Goal: Task Accomplishment & Management: Manage account settings

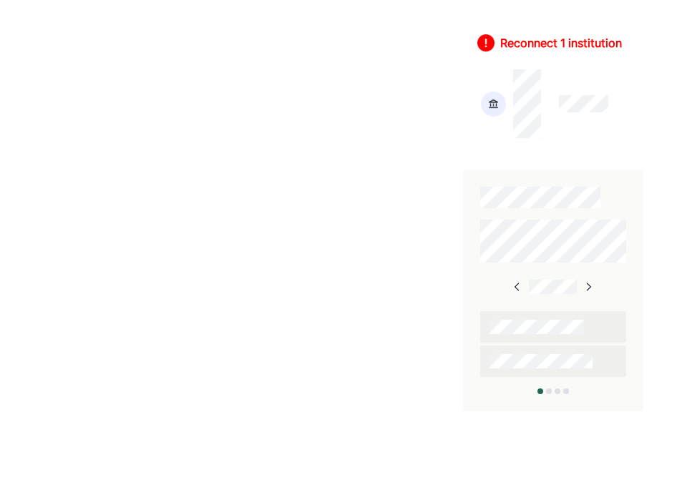
scroll to position [981, 0]
click at [562, 135] on div at bounding box center [553, 104] width 152 height 76
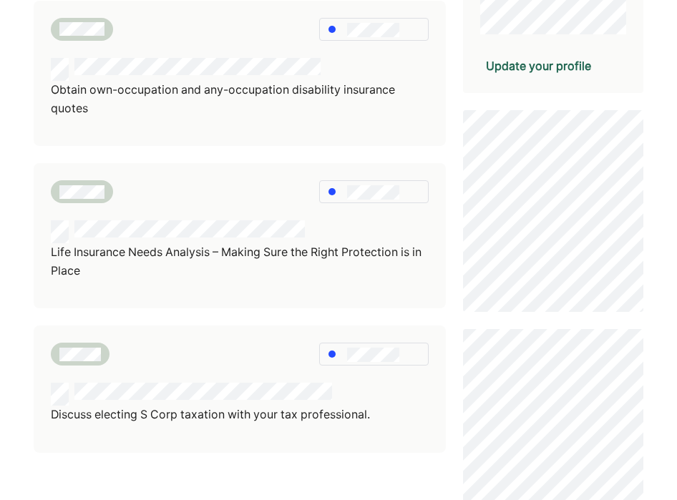
scroll to position [430, 0]
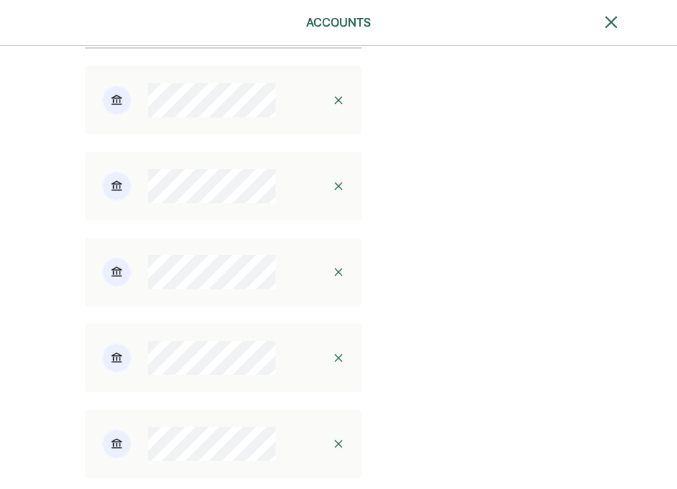
scroll to position [881, 0]
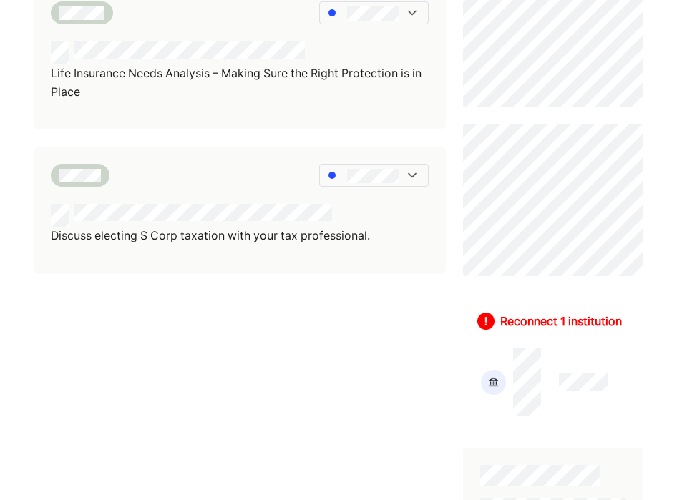
scroll to position [543, 0]
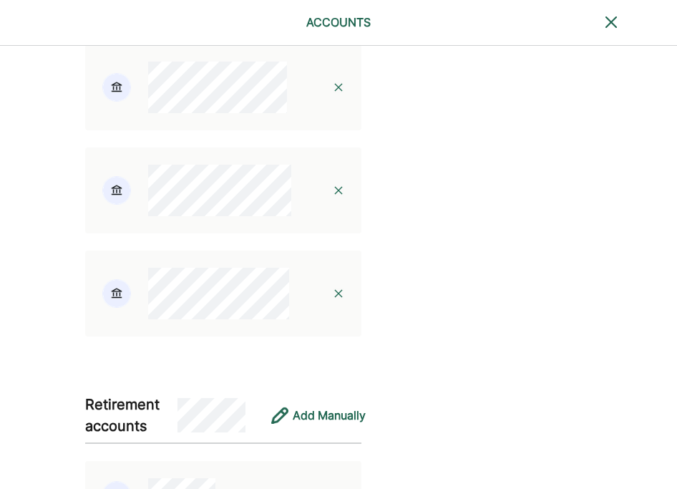
scroll to position [1859, 0]
click at [333, 194] on img at bounding box center [338, 187] width 11 height 11
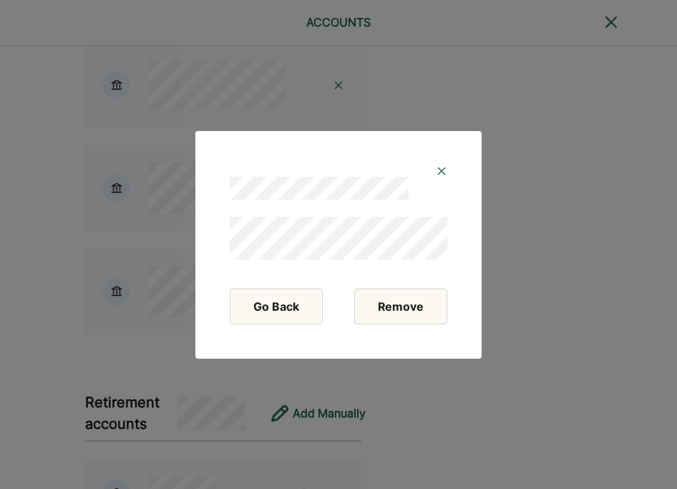
click at [400, 293] on button "Remove" at bounding box center [400, 306] width 93 height 36
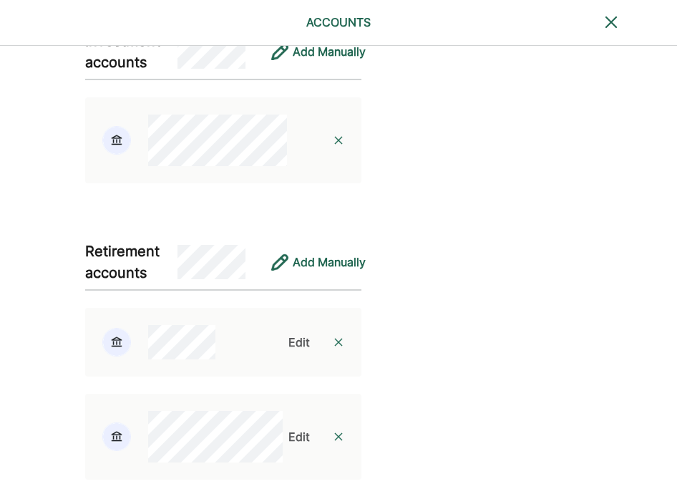
scroll to position [1802, 0]
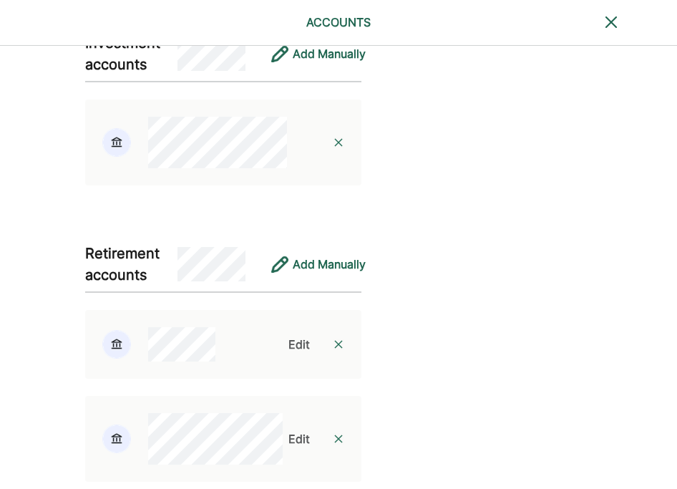
click at [333, 148] on img at bounding box center [338, 142] width 11 height 11
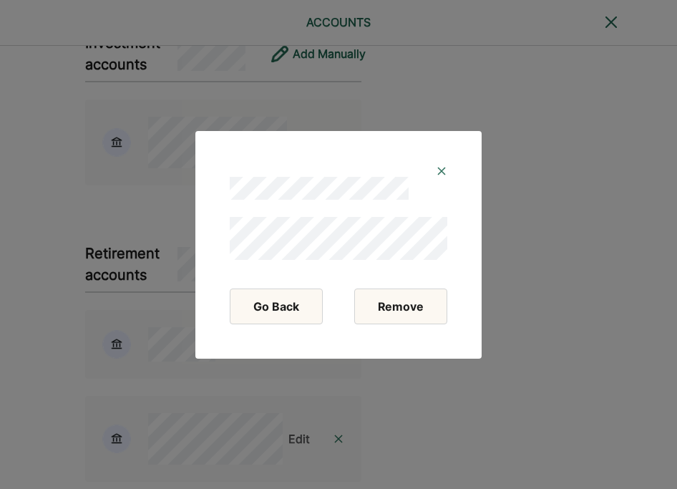
click at [416, 302] on button "Remove" at bounding box center [400, 306] width 93 height 36
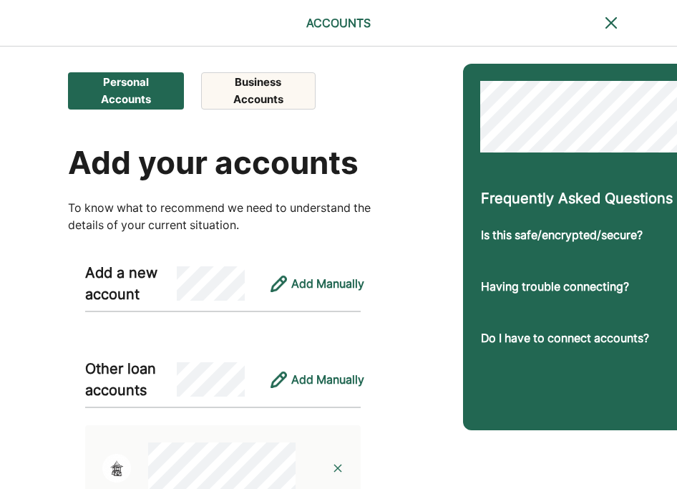
scroll to position [0, 0]
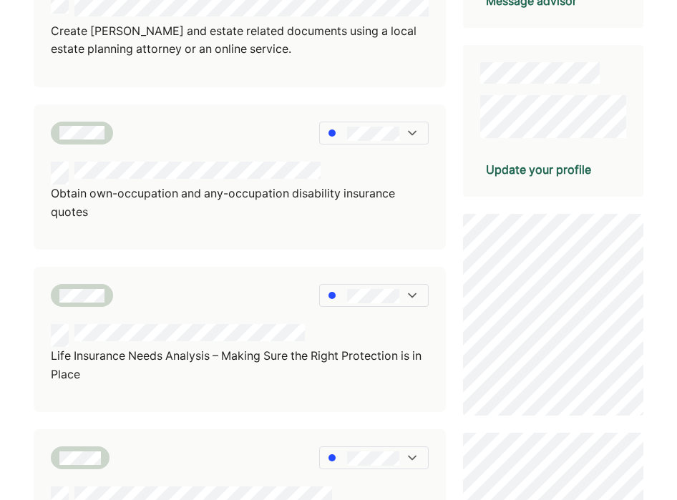
scroll to position [351, 0]
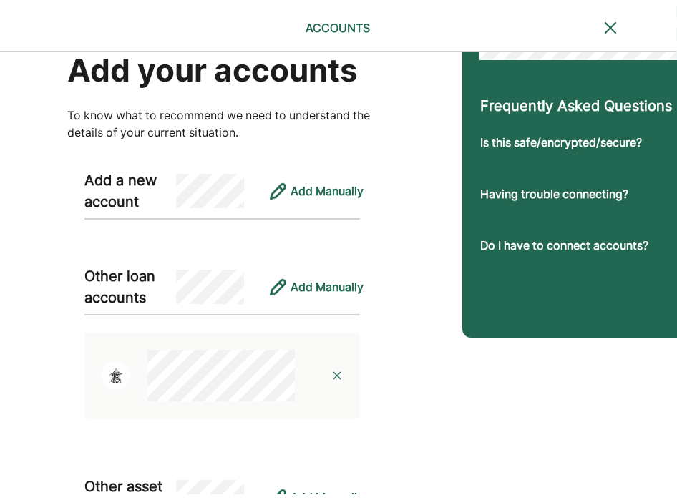
scroll to position [95, 1]
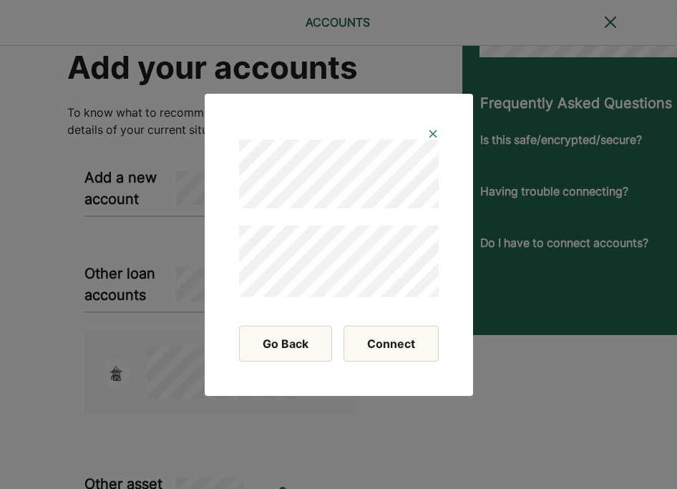
click at [420, 356] on button "Connect" at bounding box center [390, 343] width 95 height 36
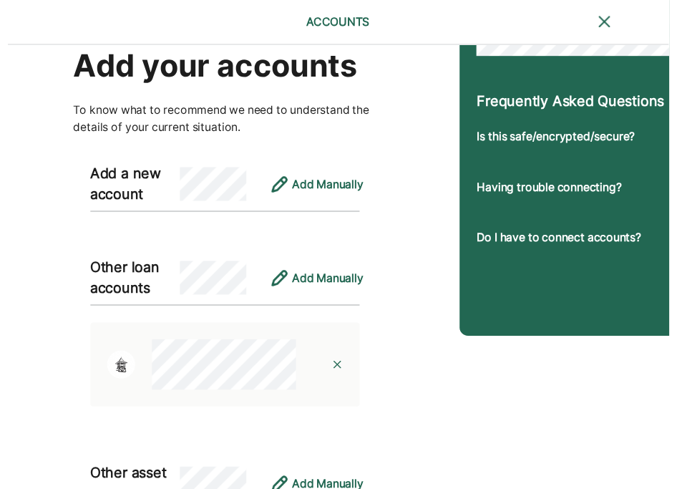
scroll to position [0, 1]
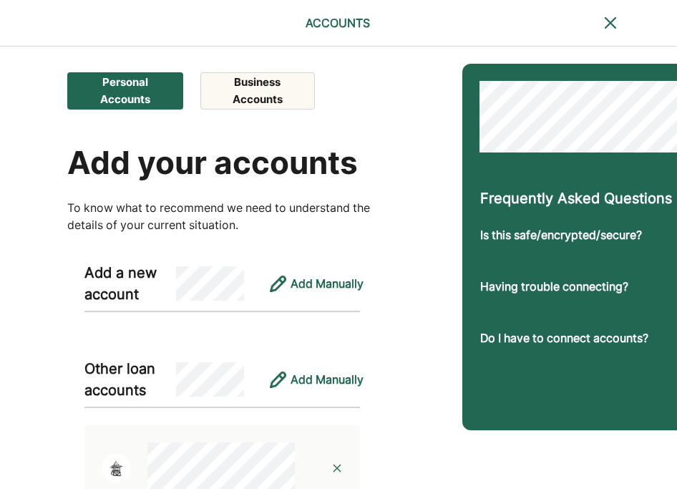
click at [246, 92] on button "Business Accounts" at bounding box center [257, 90] width 115 height 37
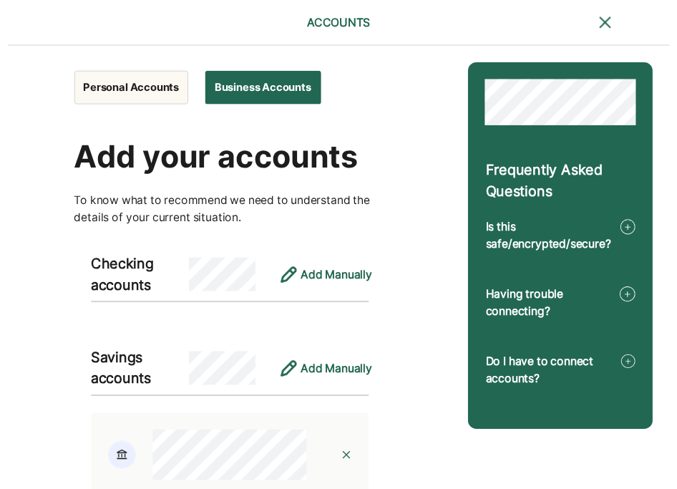
scroll to position [0, 0]
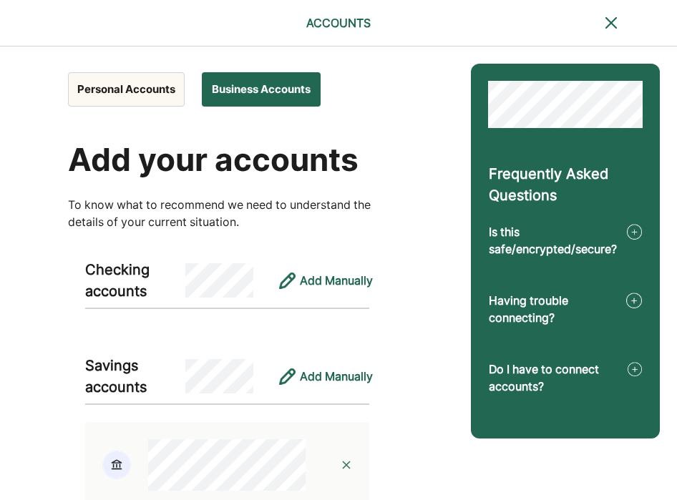
click at [129, 77] on button "Personal Accounts" at bounding box center [126, 89] width 117 height 34
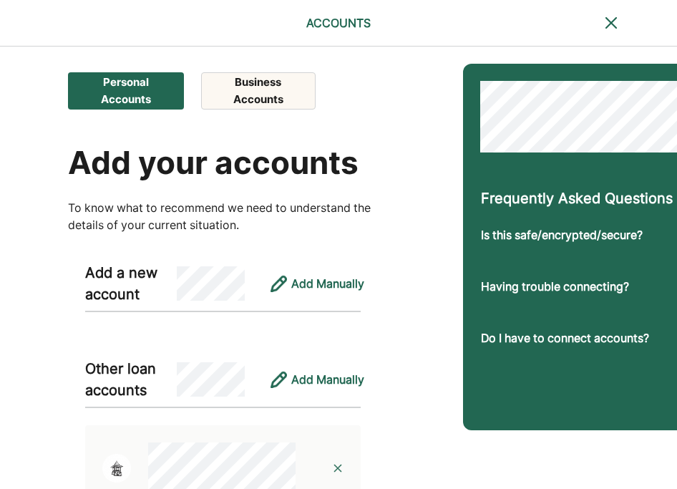
click at [238, 92] on button "Business Accounts" at bounding box center [258, 90] width 115 height 37
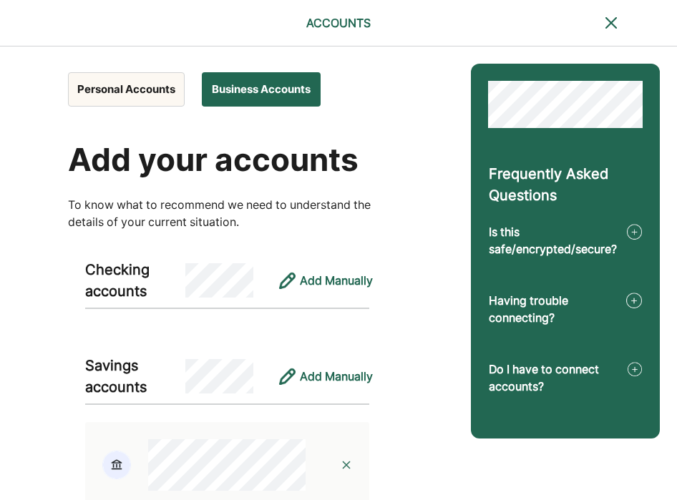
click at [155, 84] on button "Personal Accounts" at bounding box center [126, 89] width 117 height 34
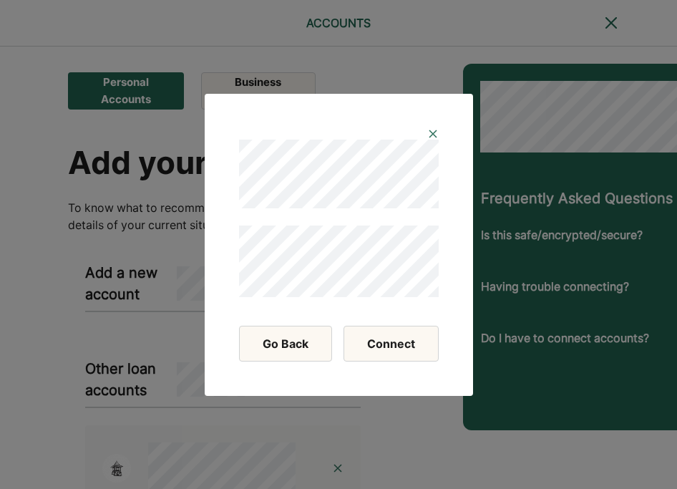
click at [381, 343] on button "Connect" at bounding box center [390, 343] width 95 height 36
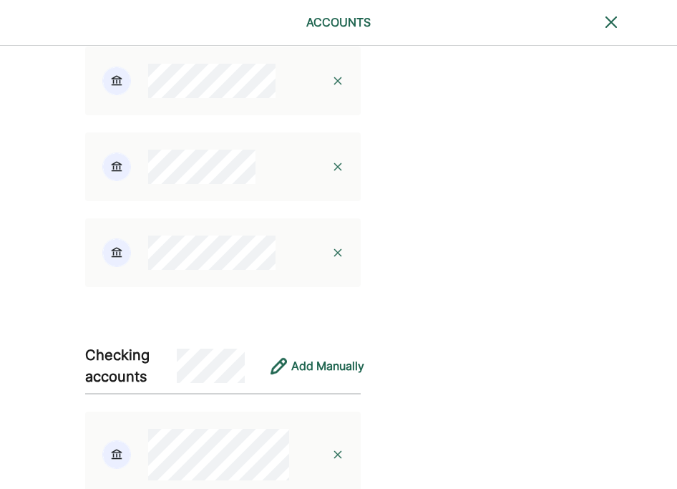
scroll to position [796, 0]
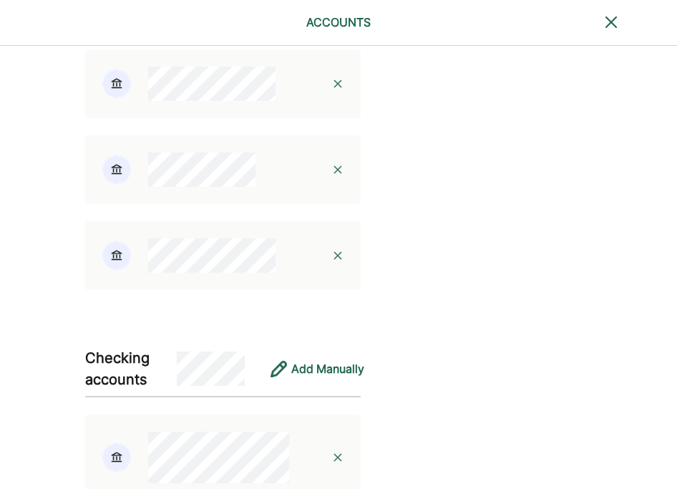
click at [332, 175] on img at bounding box center [337, 169] width 11 height 11
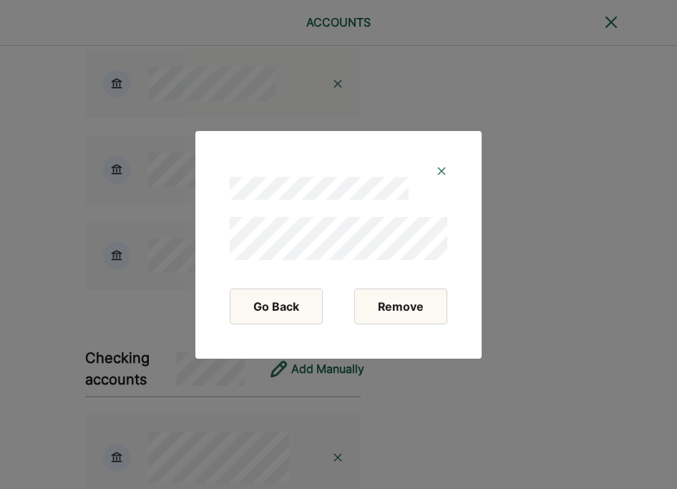
click at [403, 310] on button "Remove" at bounding box center [400, 306] width 93 height 36
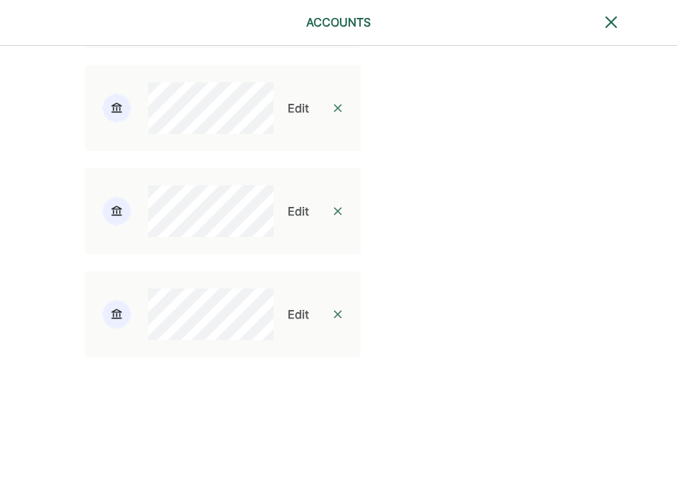
scroll to position [1933, 0]
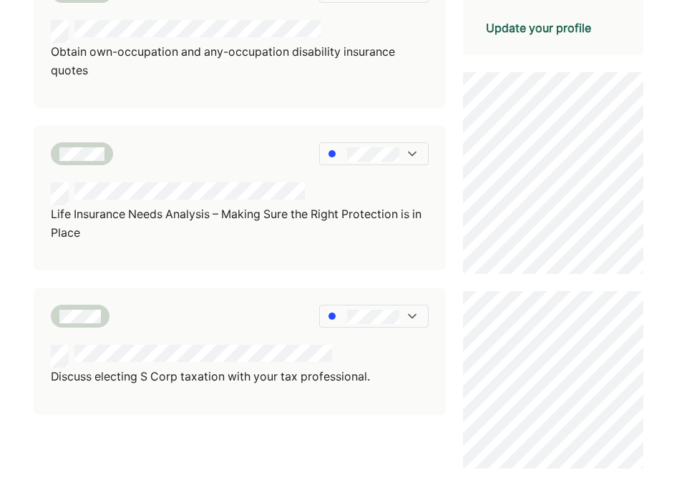
scroll to position [496, 0]
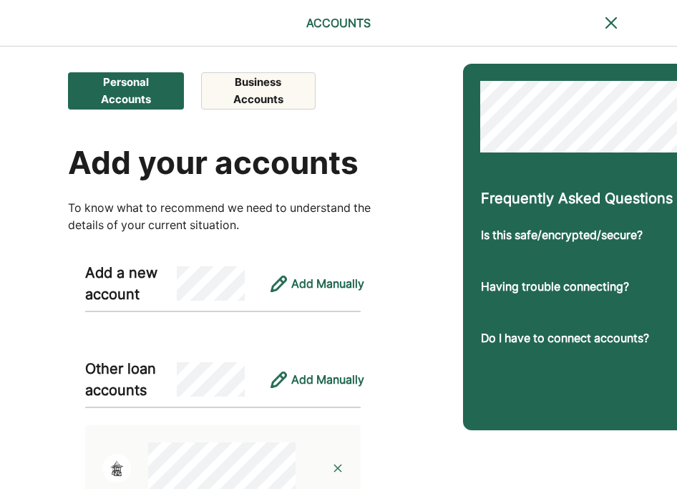
click at [253, 89] on button "Business Accounts" at bounding box center [258, 90] width 115 height 37
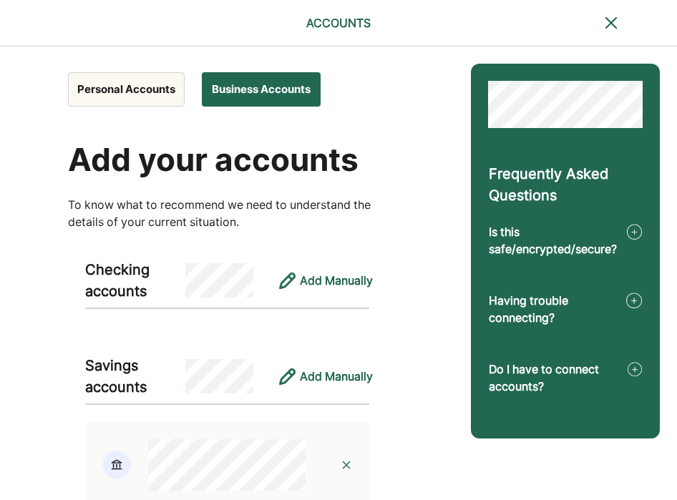
click at [137, 94] on button "Personal Accounts" at bounding box center [126, 89] width 117 height 34
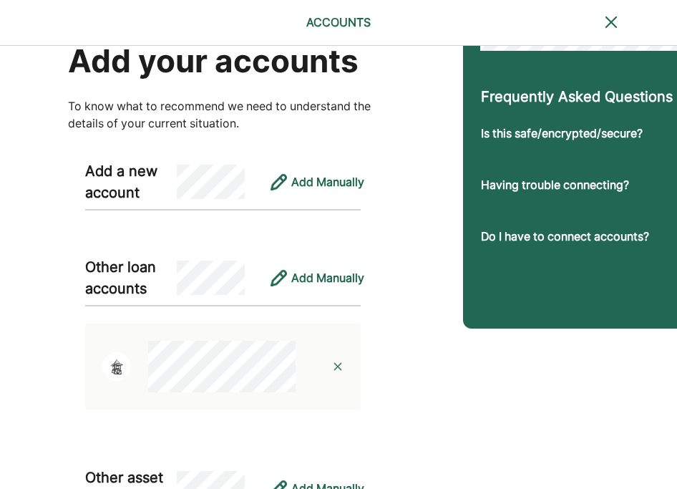
scroll to position [103, 0]
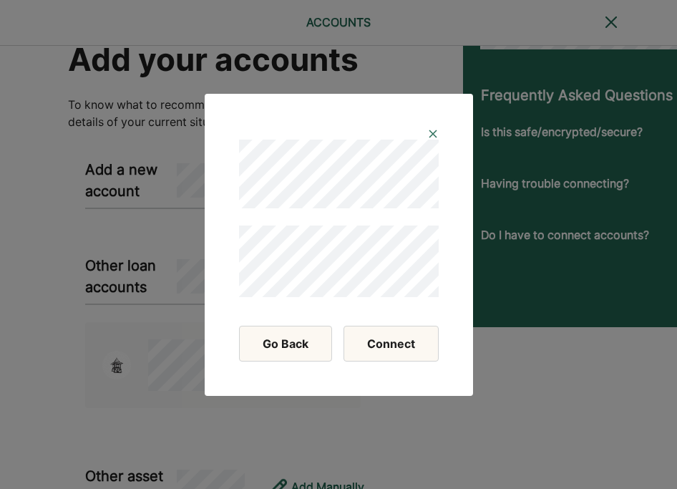
click at [378, 341] on button "Connect" at bounding box center [390, 343] width 95 height 36
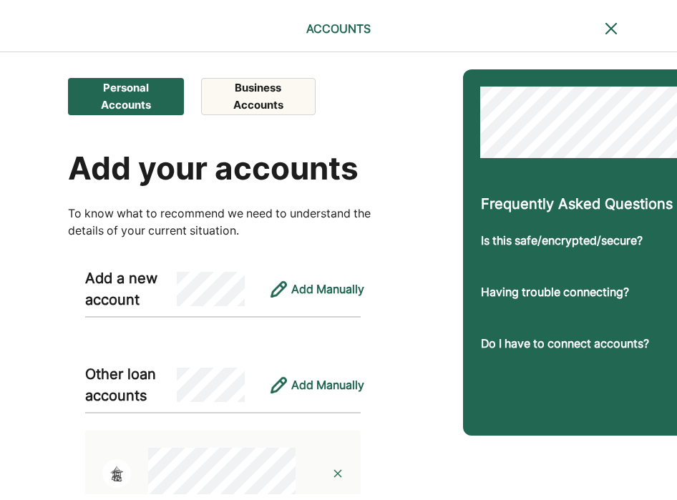
scroll to position [0, 0]
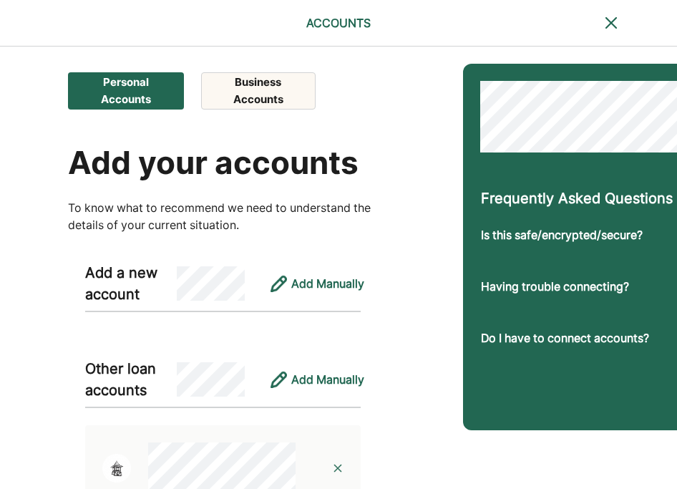
click at [249, 91] on button "Business Accounts" at bounding box center [258, 90] width 115 height 37
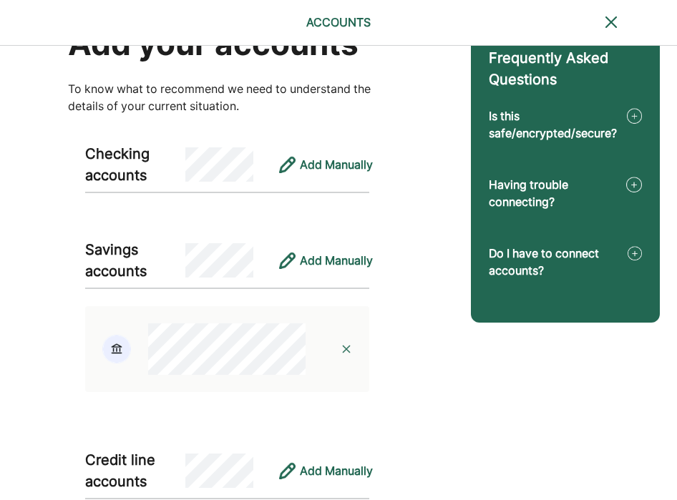
scroll to position [117, 0]
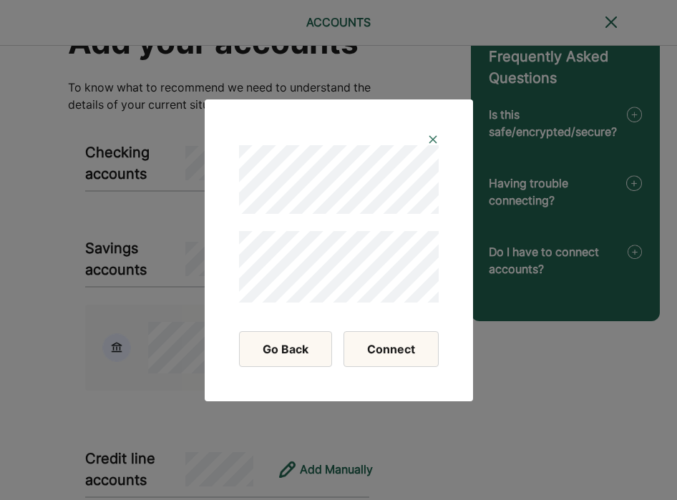
click at [393, 354] on button "Connect" at bounding box center [390, 349] width 95 height 36
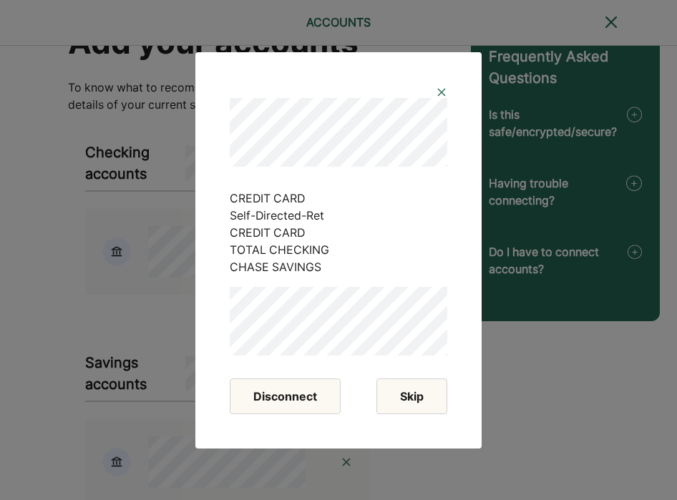
click at [413, 398] on button "Skip" at bounding box center [411, 396] width 71 height 36
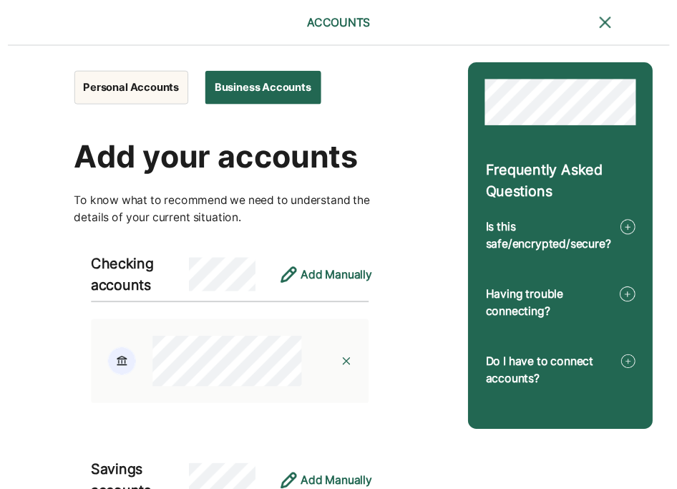
scroll to position [0, 0]
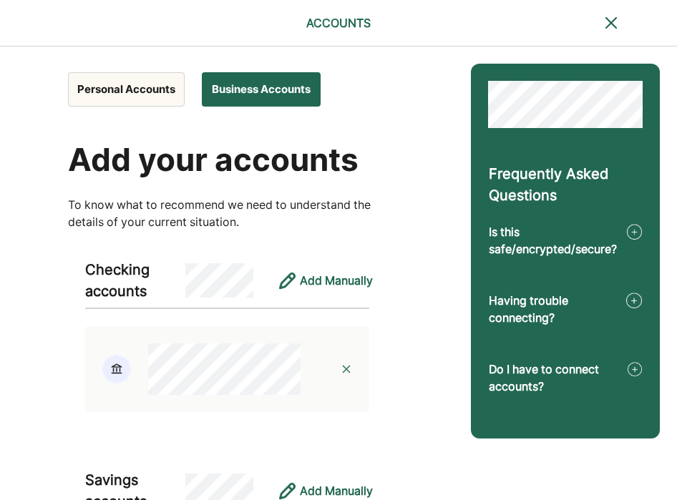
click at [124, 95] on button "Personal Accounts" at bounding box center [126, 89] width 117 height 34
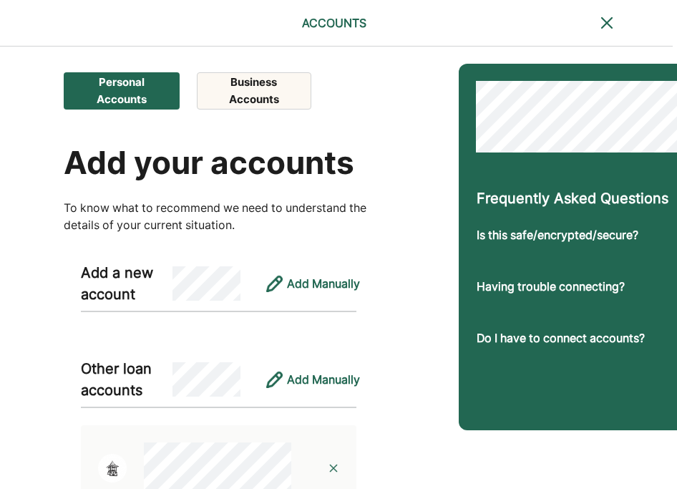
scroll to position [0, 4]
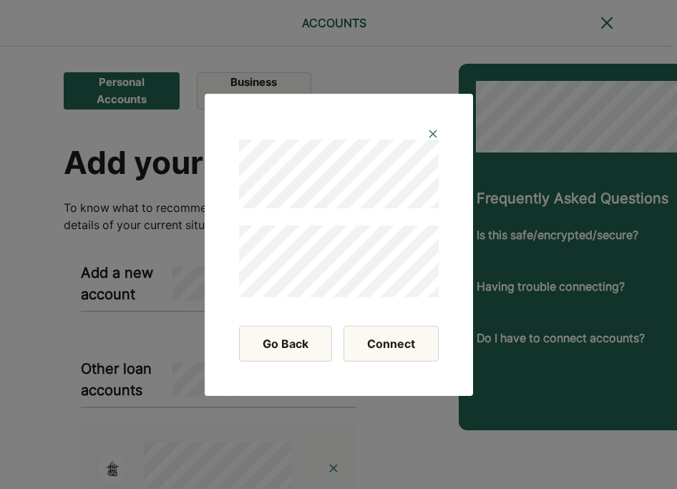
click at [391, 353] on button "Connect" at bounding box center [390, 343] width 95 height 36
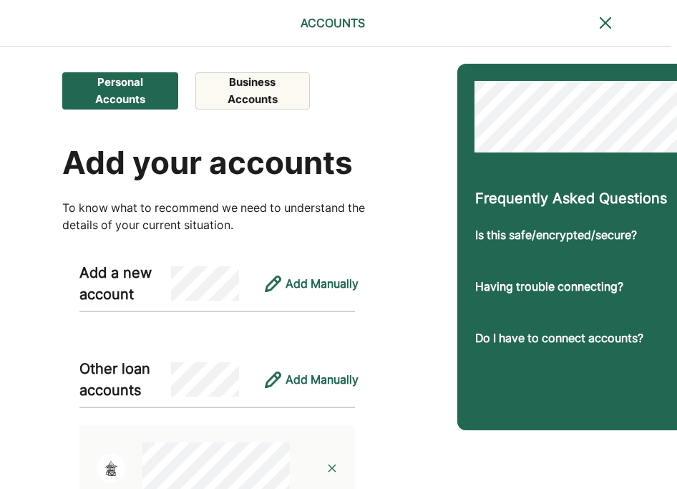
scroll to position [0, 6]
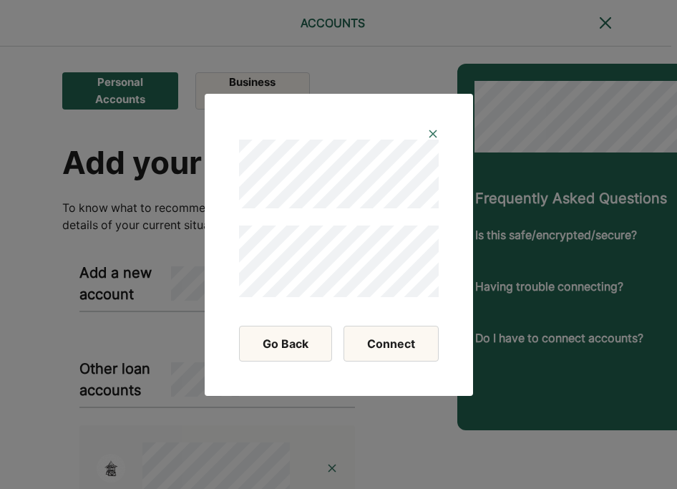
click at [381, 334] on button "Connect" at bounding box center [390, 343] width 95 height 36
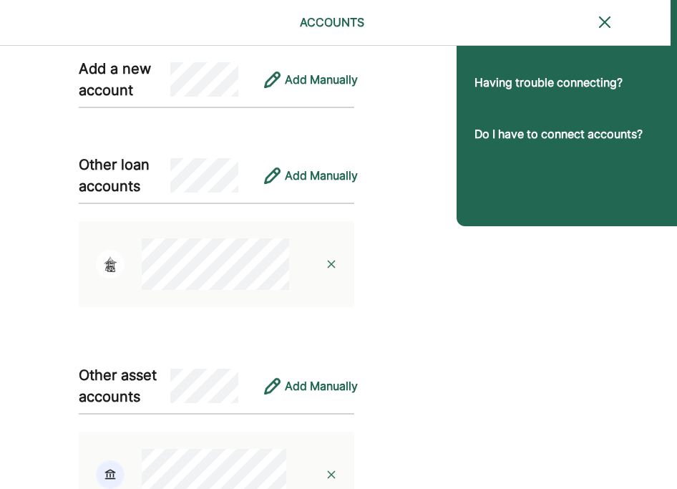
scroll to position [65, 6]
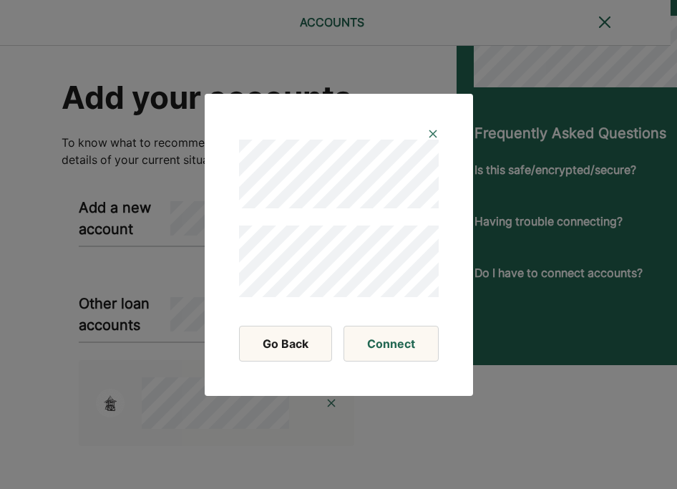
click at [432, 131] on img at bounding box center [432, 133] width 11 height 11
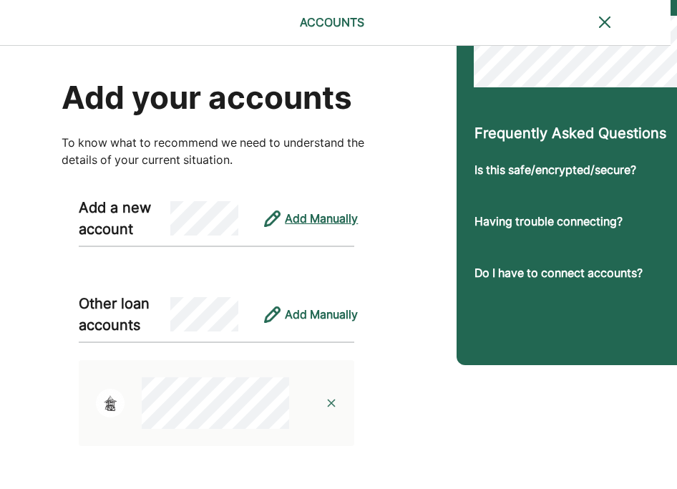
click at [303, 227] on div "Add Manually" at bounding box center [321, 218] width 73 height 17
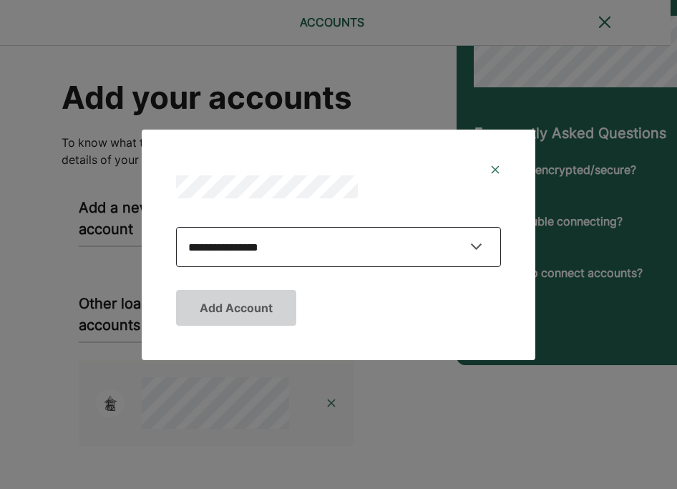
select select "**********"
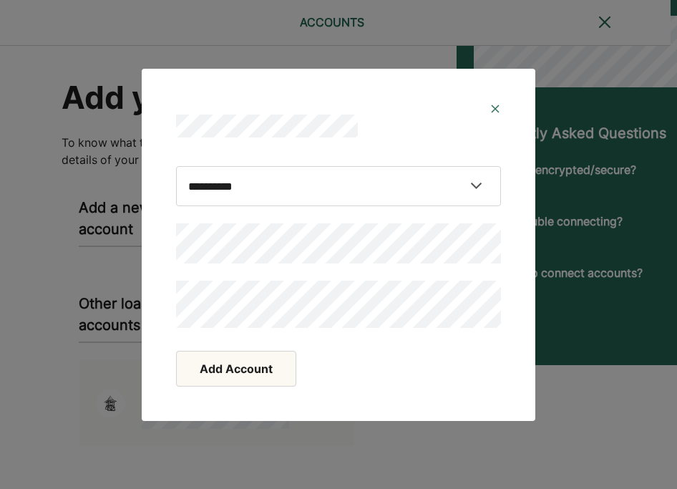
click at [222, 363] on button "Add Account" at bounding box center [236, 369] width 120 height 36
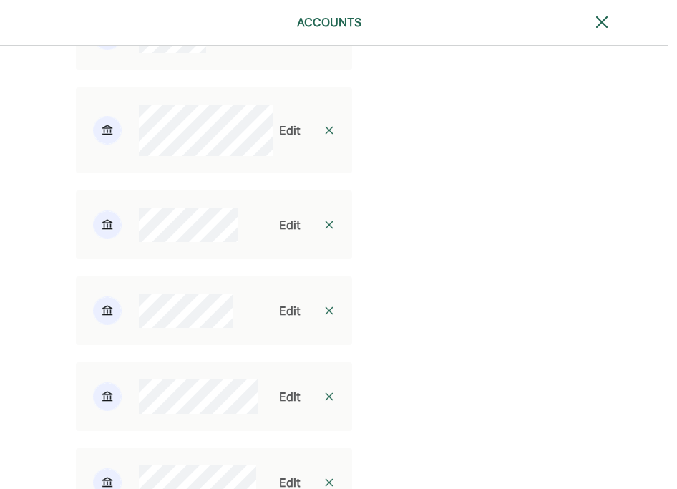
scroll to position [2100, 9]
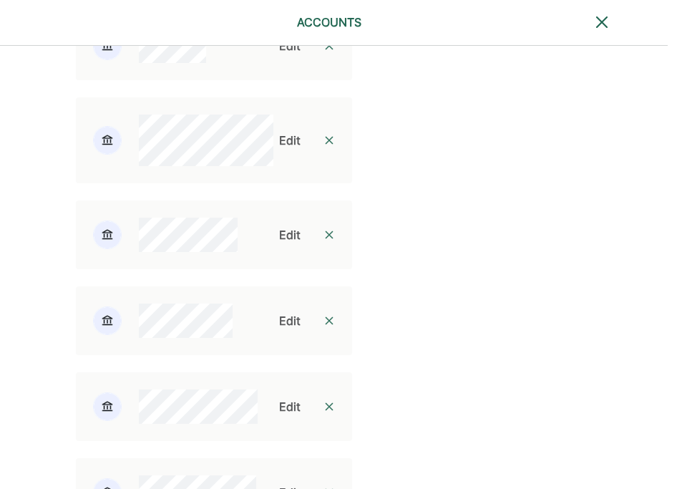
click at [284, 54] on div "Edit" at bounding box center [289, 45] width 21 height 17
select select "**********"
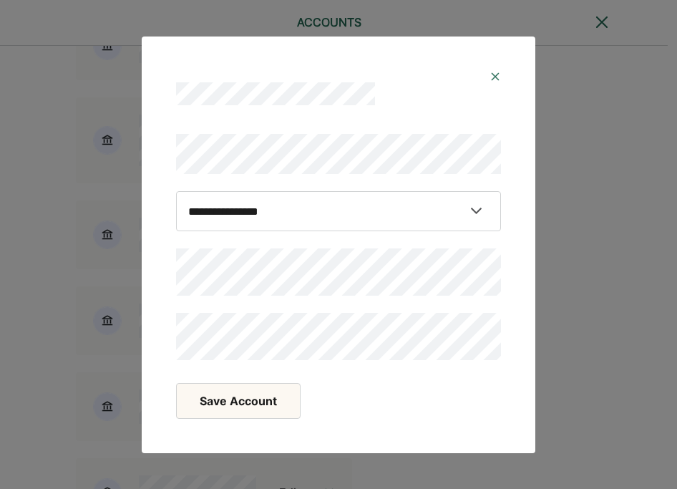
click at [250, 396] on button "Save Account" at bounding box center [238, 401] width 124 height 36
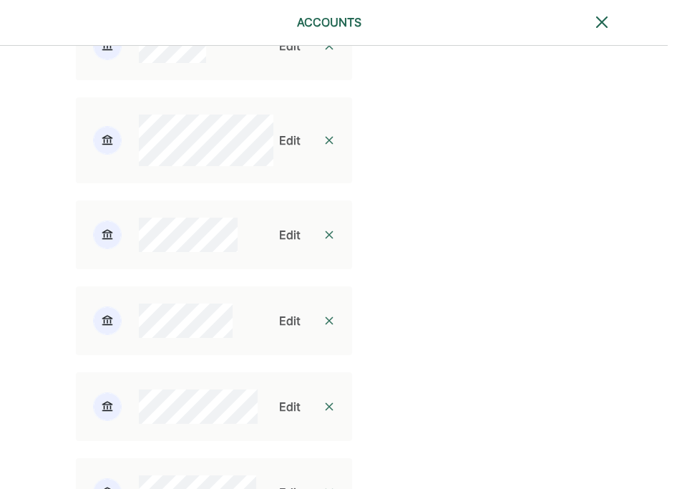
click at [279, 243] on div "Edit" at bounding box center [289, 234] width 21 height 17
select select "********"
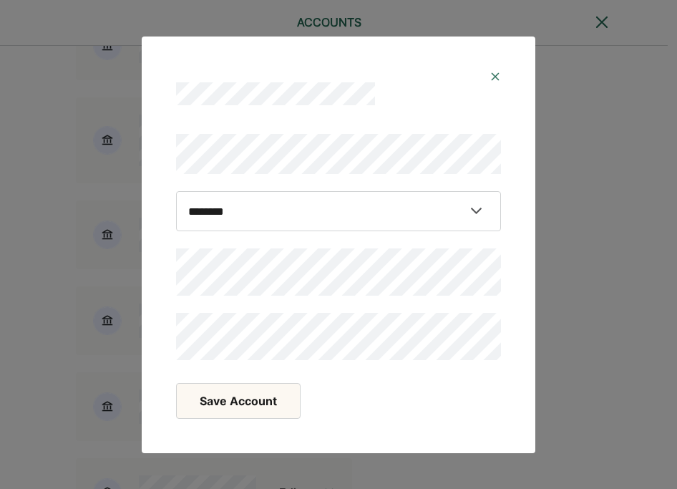
click at [223, 399] on button "Save Account" at bounding box center [238, 401] width 124 height 36
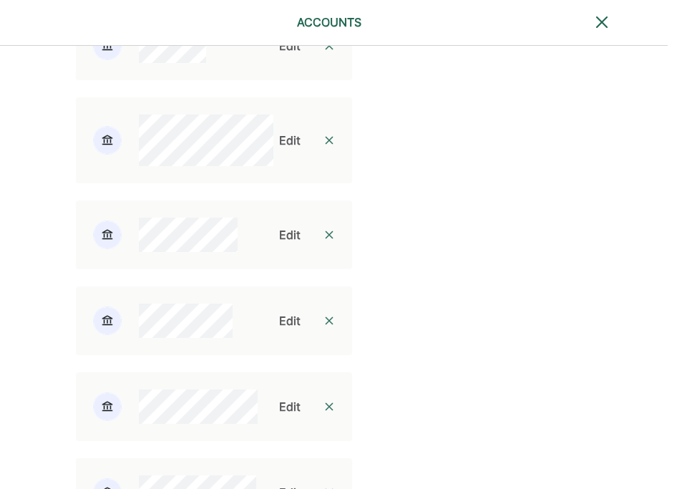
click at [285, 329] on div "Edit" at bounding box center [289, 320] width 21 height 17
select select "*********"
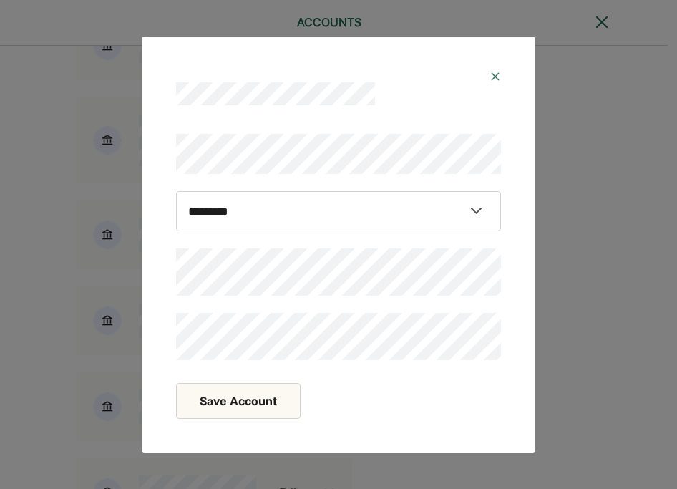
click at [213, 404] on button "Save Account" at bounding box center [238, 401] width 124 height 36
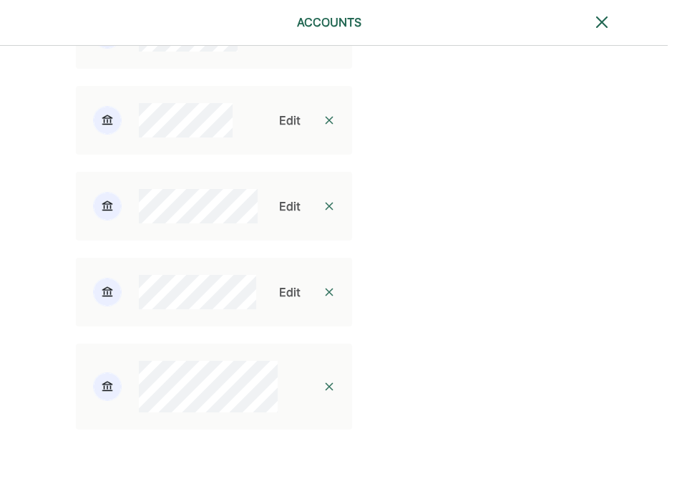
scroll to position [2315, 7]
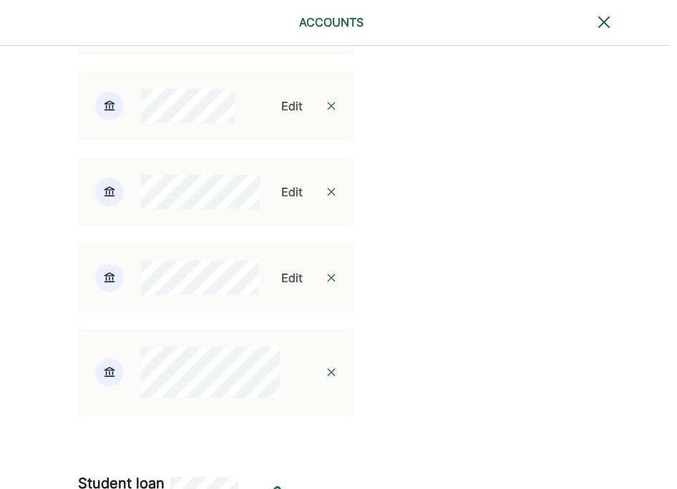
click at [282, 200] on div "Edit" at bounding box center [291, 191] width 21 height 17
select select "*********"
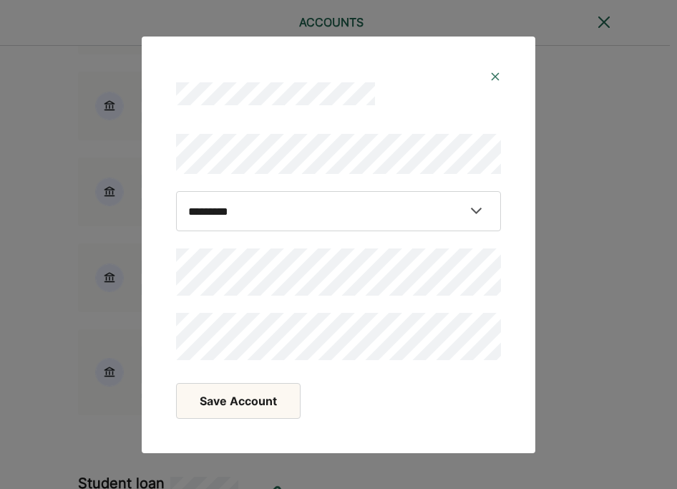
click at [216, 398] on button "Save Account" at bounding box center [238, 401] width 124 height 36
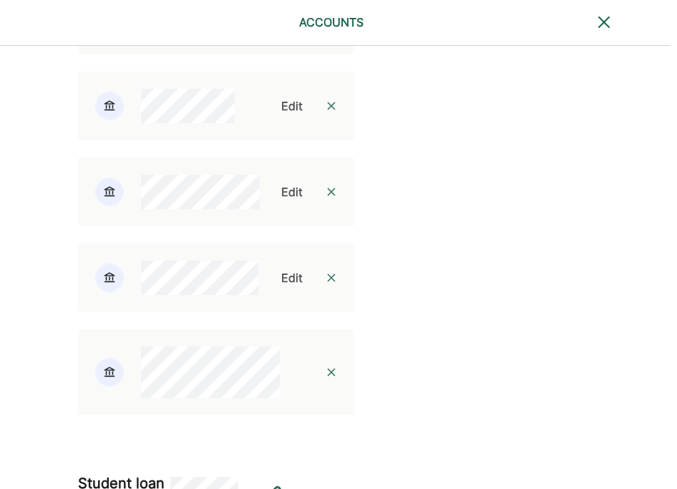
click at [281, 286] on div "Edit" at bounding box center [291, 277] width 21 height 17
select select "**********"
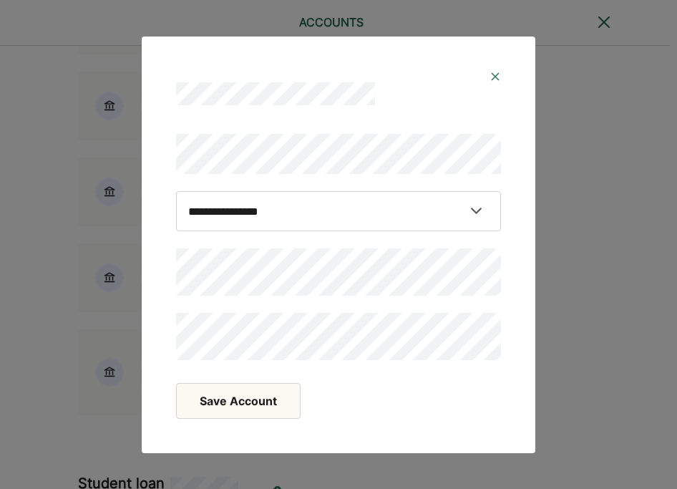
click at [237, 391] on button "Save Account" at bounding box center [238, 401] width 124 height 36
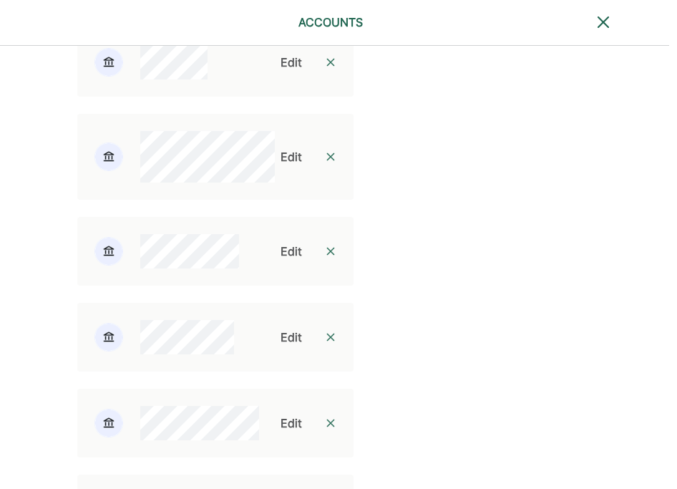
scroll to position [2082, 8]
click at [280, 167] on div "Edit" at bounding box center [290, 158] width 21 height 17
select select "**********"
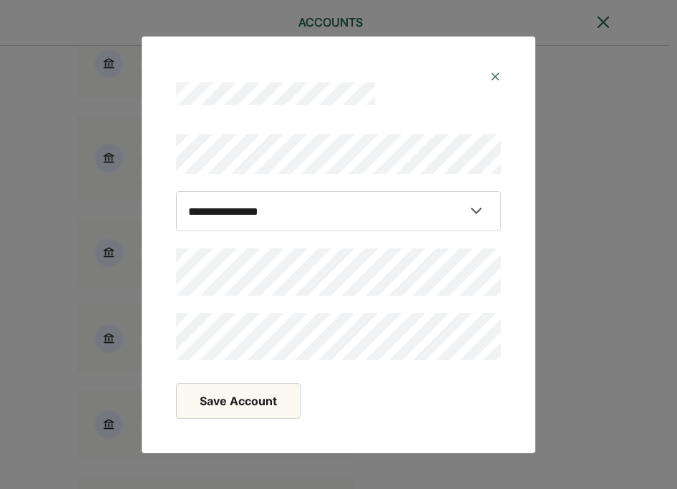
click at [242, 395] on button "Save Account" at bounding box center [238, 401] width 124 height 36
